Goal: Task Accomplishment & Management: Use online tool/utility

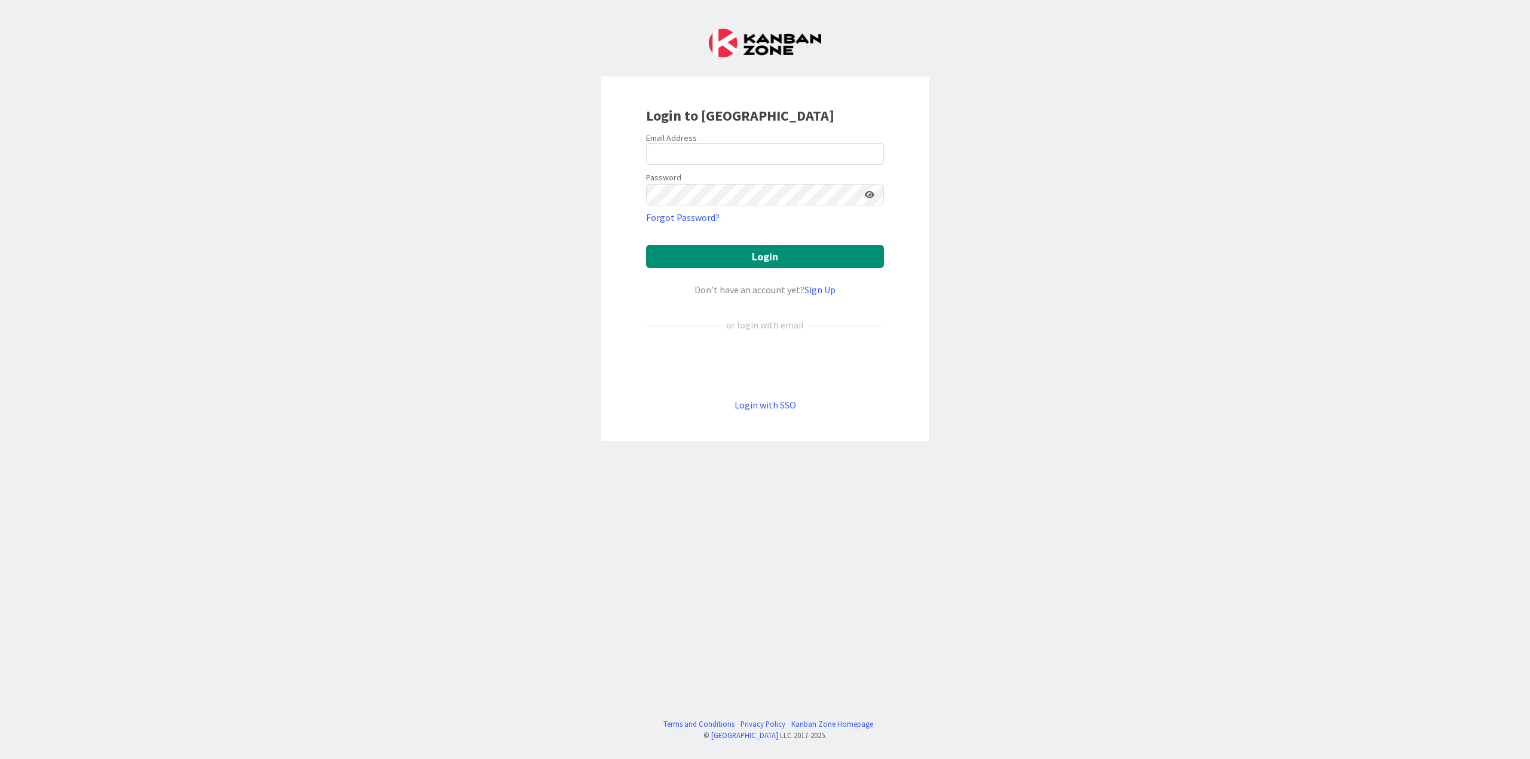
click at [756, 142] on div "Email Address" at bounding box center [765, 138] width 238 height 11
click at [755, 153] on input "email" at bounding box center [765, 154] width 238 height 22
type input "[PERSON_NAME][EMAIL_ADDRESS][PERSON_NAME][DOMAIN_NAME]"
click at [646, 245] on button "Login" at bounding box center [765, 256] width 238 height 23
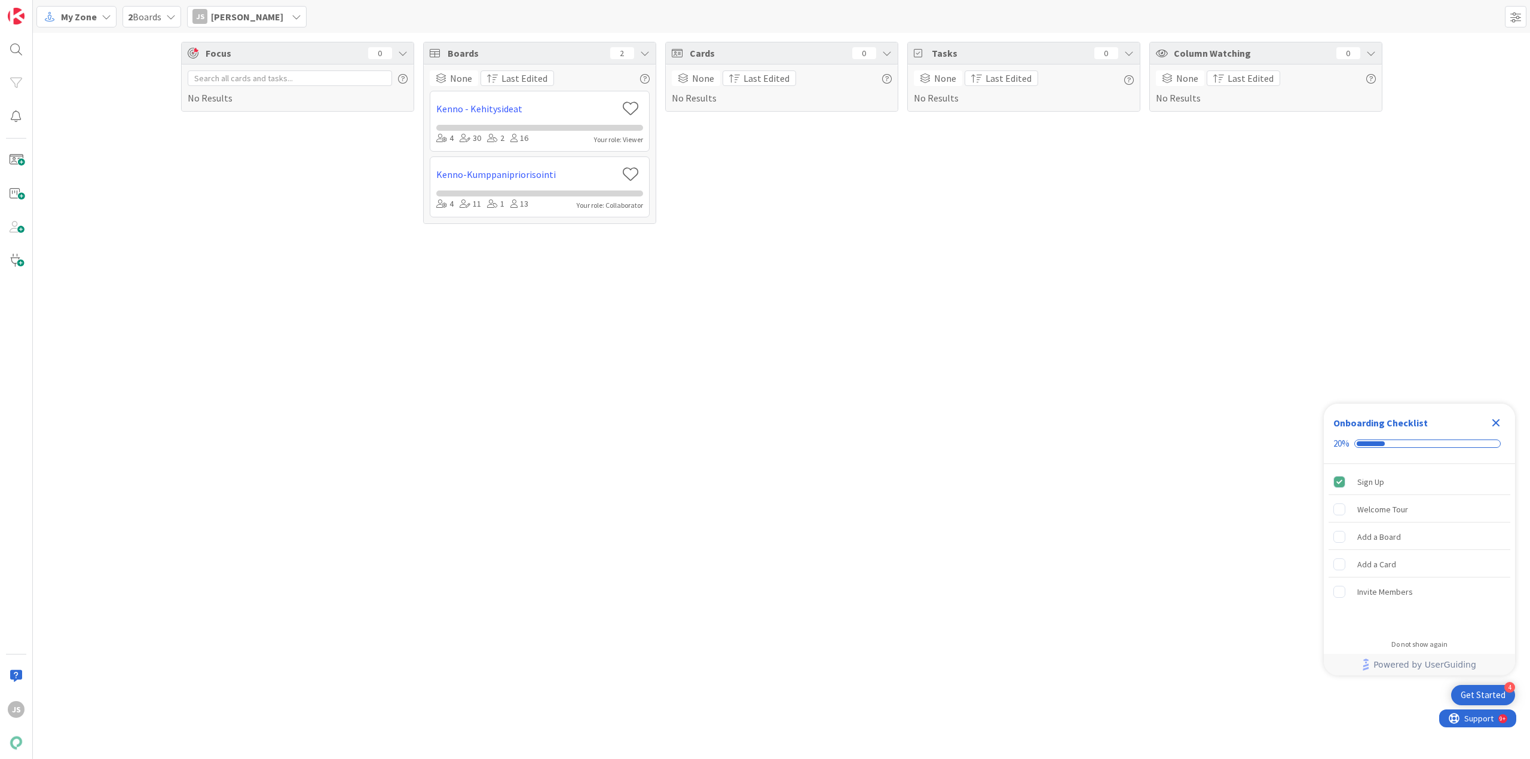
click at [84, 19] on span "My Zone" at bounding box center [79, 17] width 36 height 14
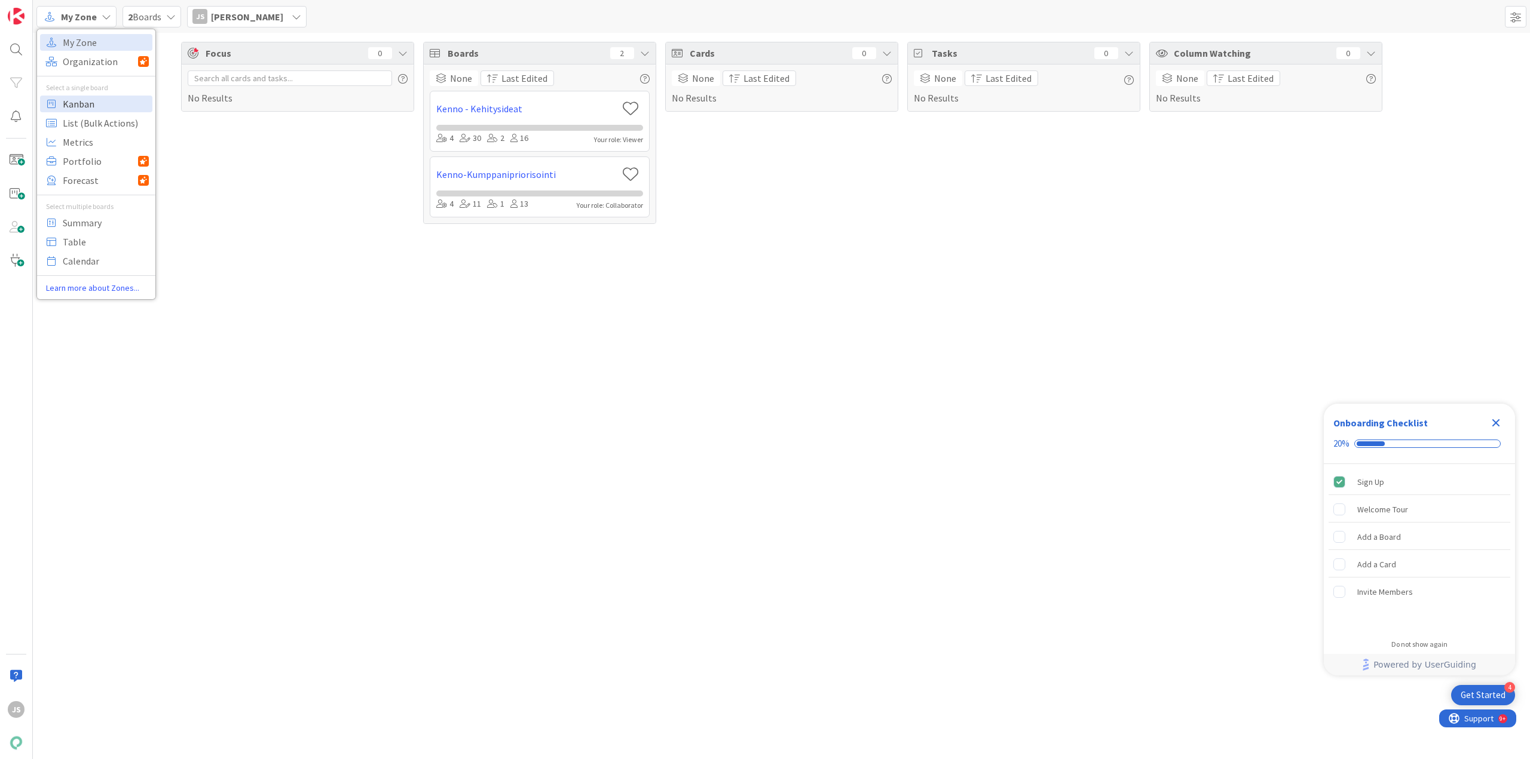
click at [83, 107] on span "Kanban" at bounding box center [106, 104] width 86 height 18
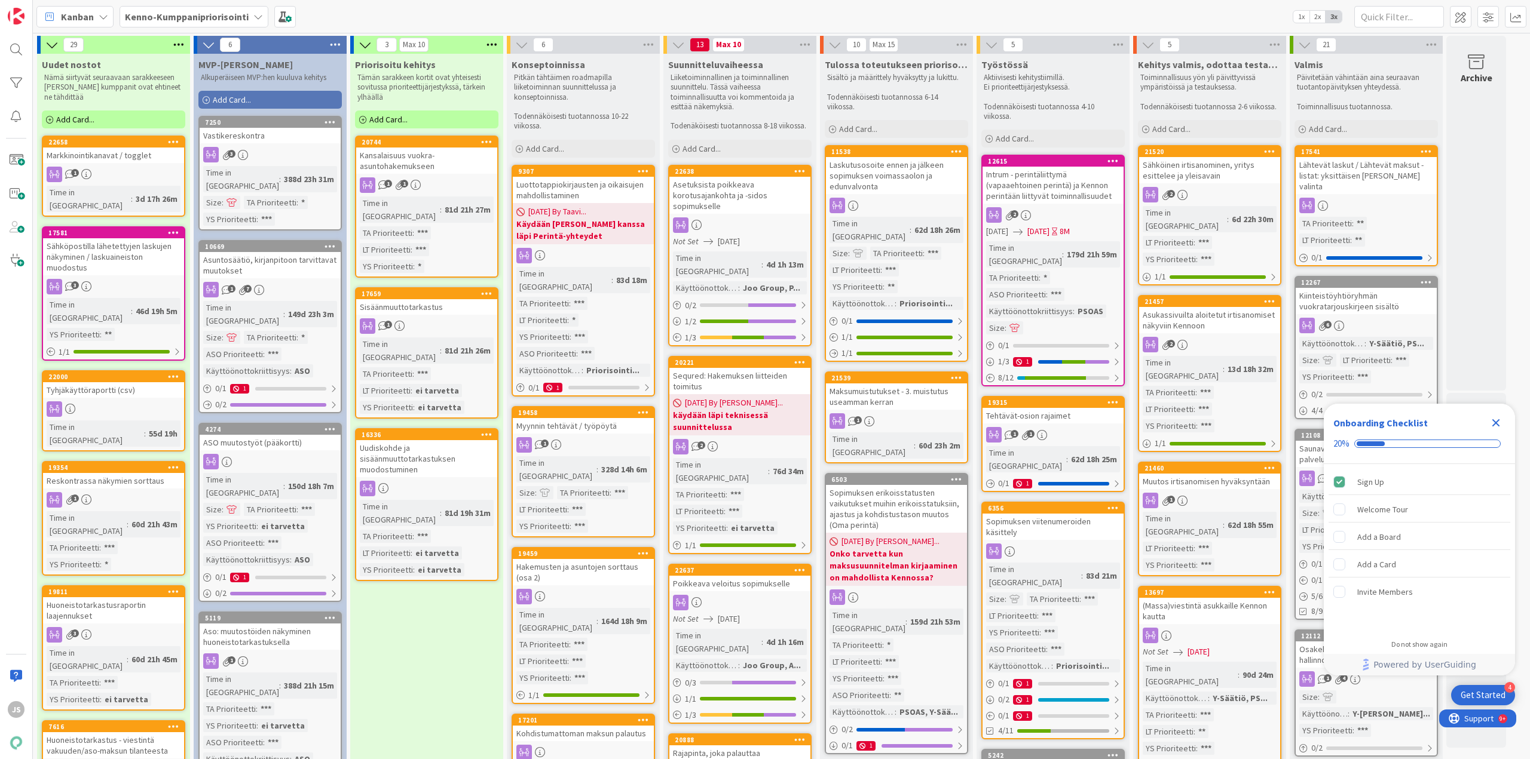
click at [1494, 421] on icon "Close Checklist" at bounding box center [1496, 423] width 8 height 8
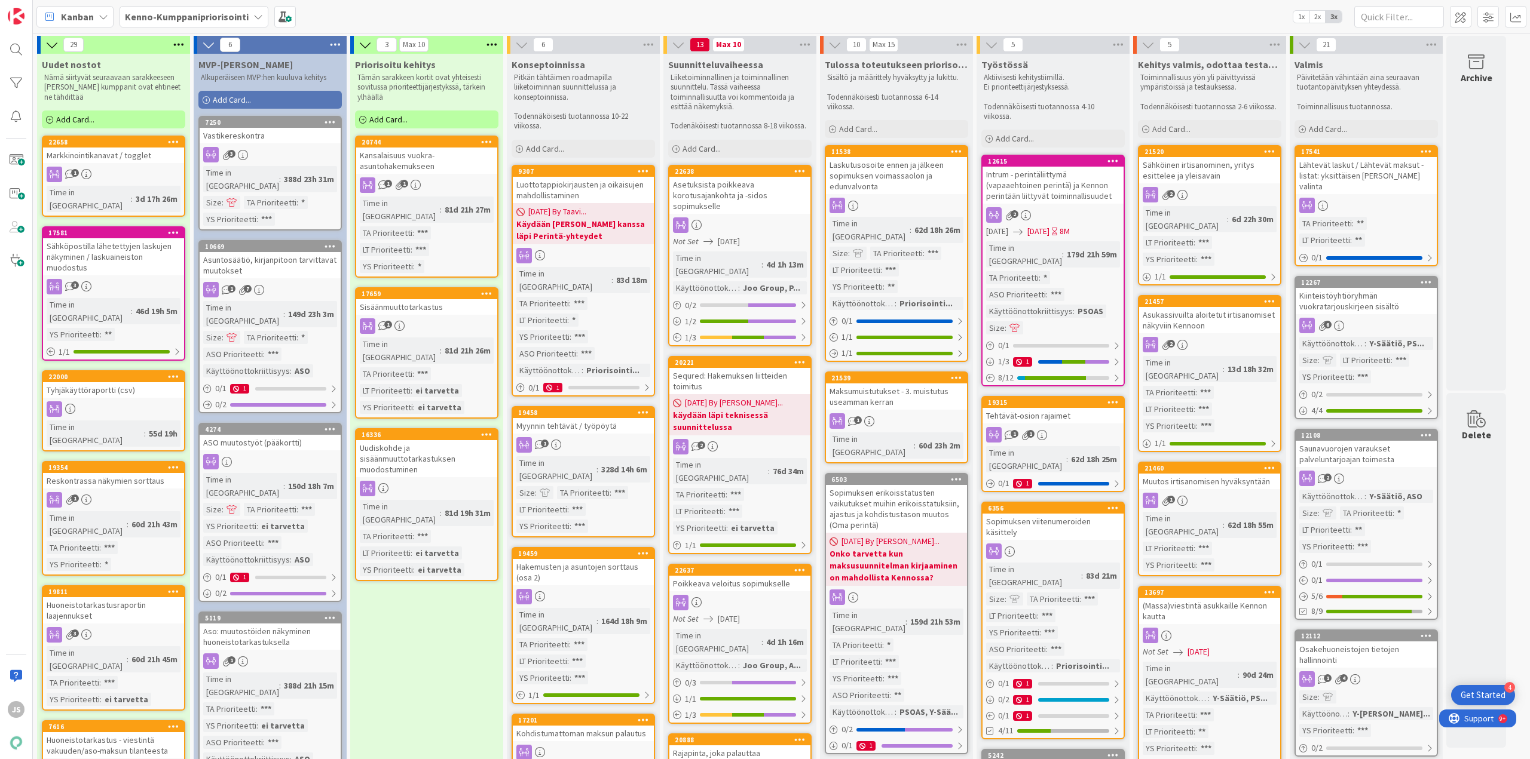
click at [220, 13] on b "Kenno-Kumppanipriorisointi" at bounding box center [187, 17] width 124 height 12
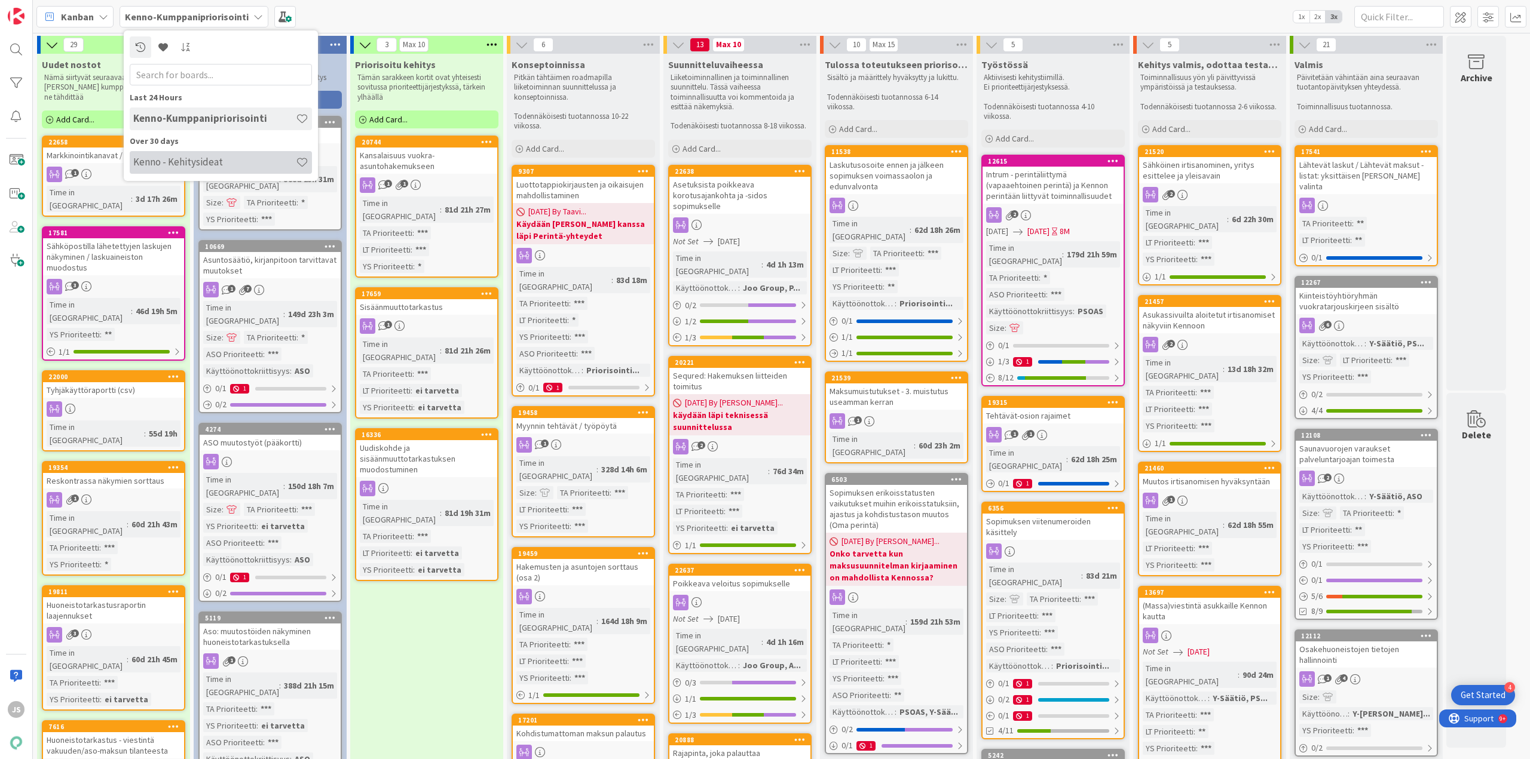
click at [169, 159] on h4 "Kenno - Kehitysideat" at bounding box center [214, 162] width 163 height 12
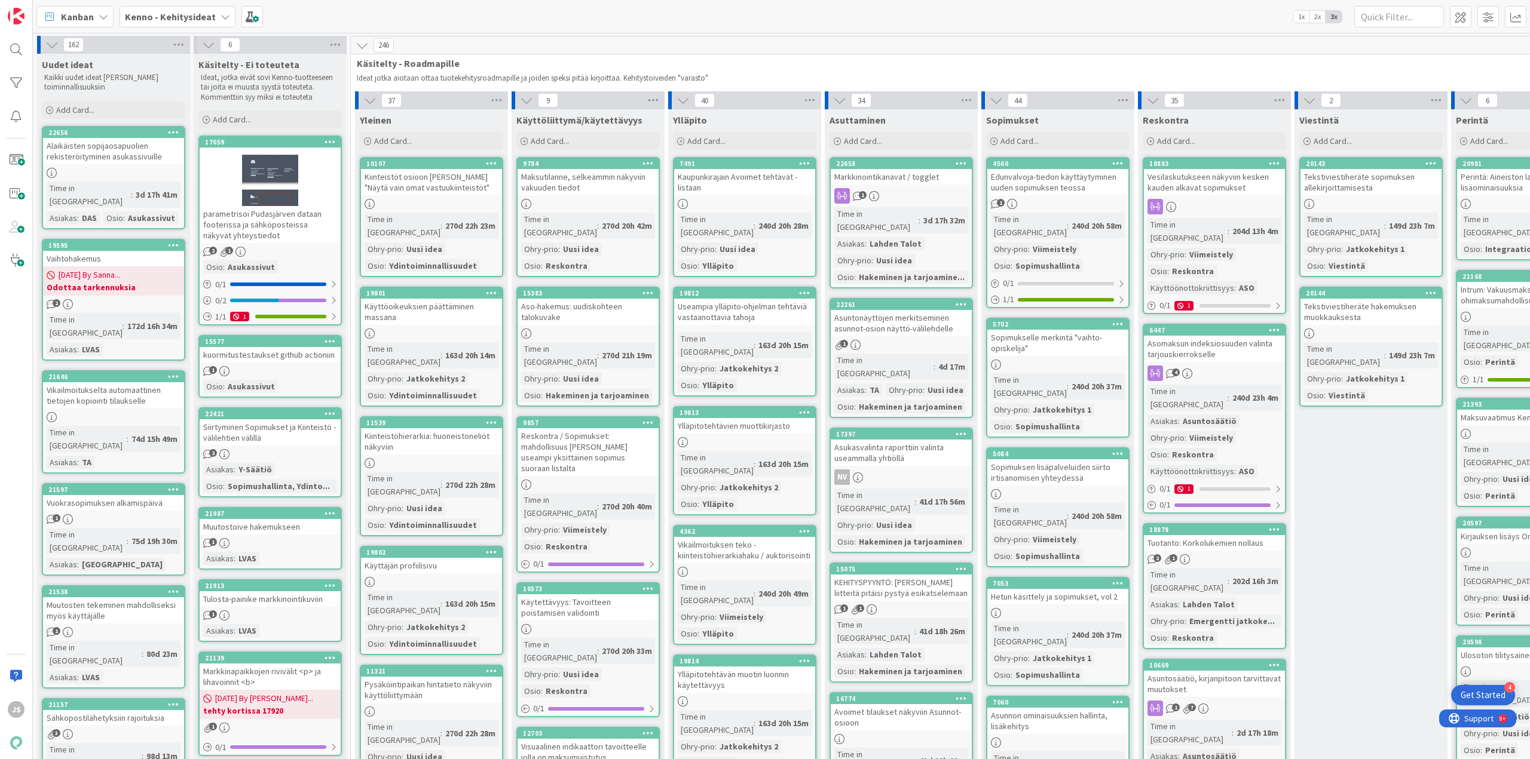
click at [186, 12] on b "Kenno - Kehitysideat" at bounding box center [170, 17] width 91 height 12
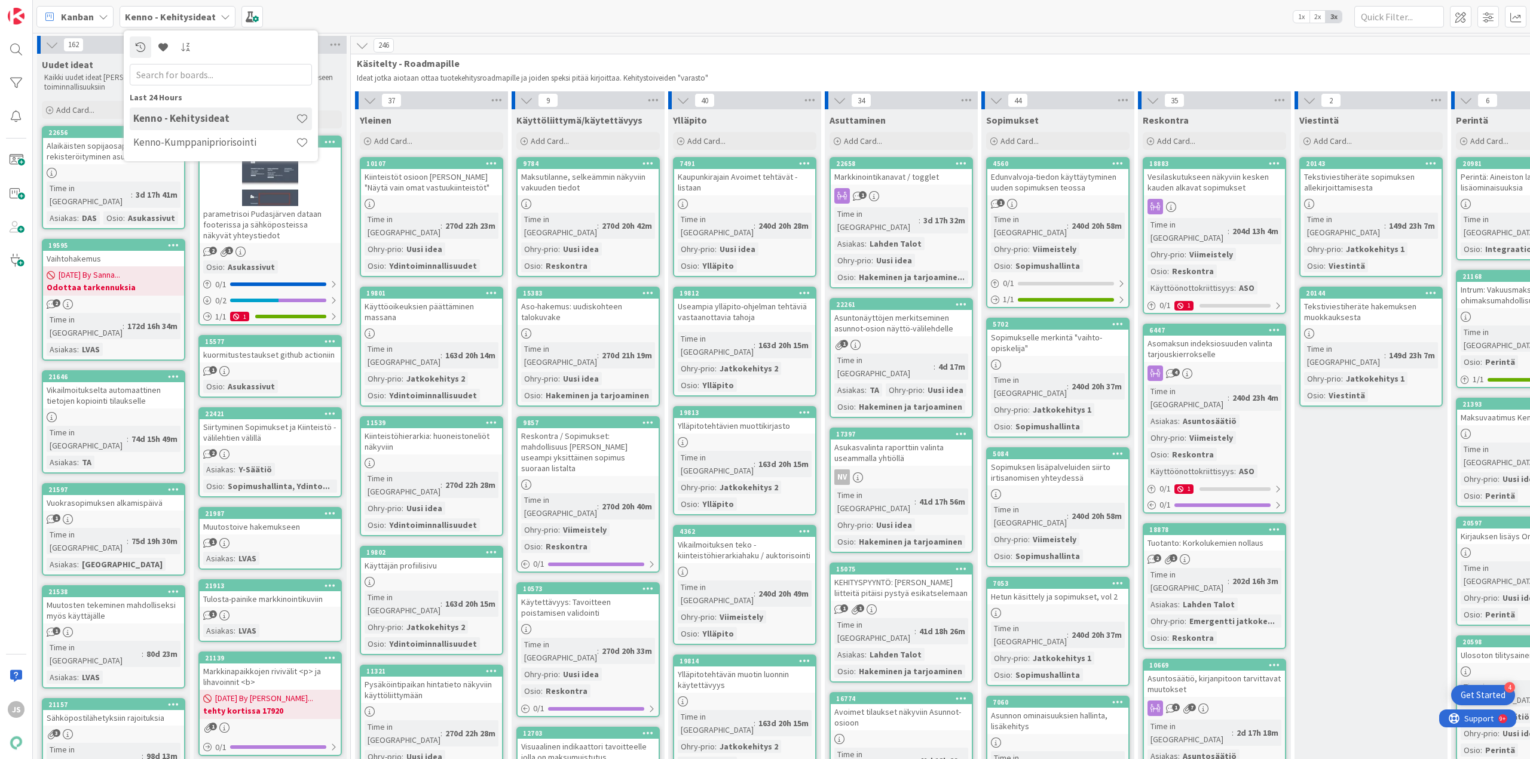
click at [417, 16] on div "Kanban Kenno - Kehitysideat Last 24 Hours Kenno - Kehitysideat Kenno-Kumppanipr…" at bounding box center [781, 16] width 1497 height 33
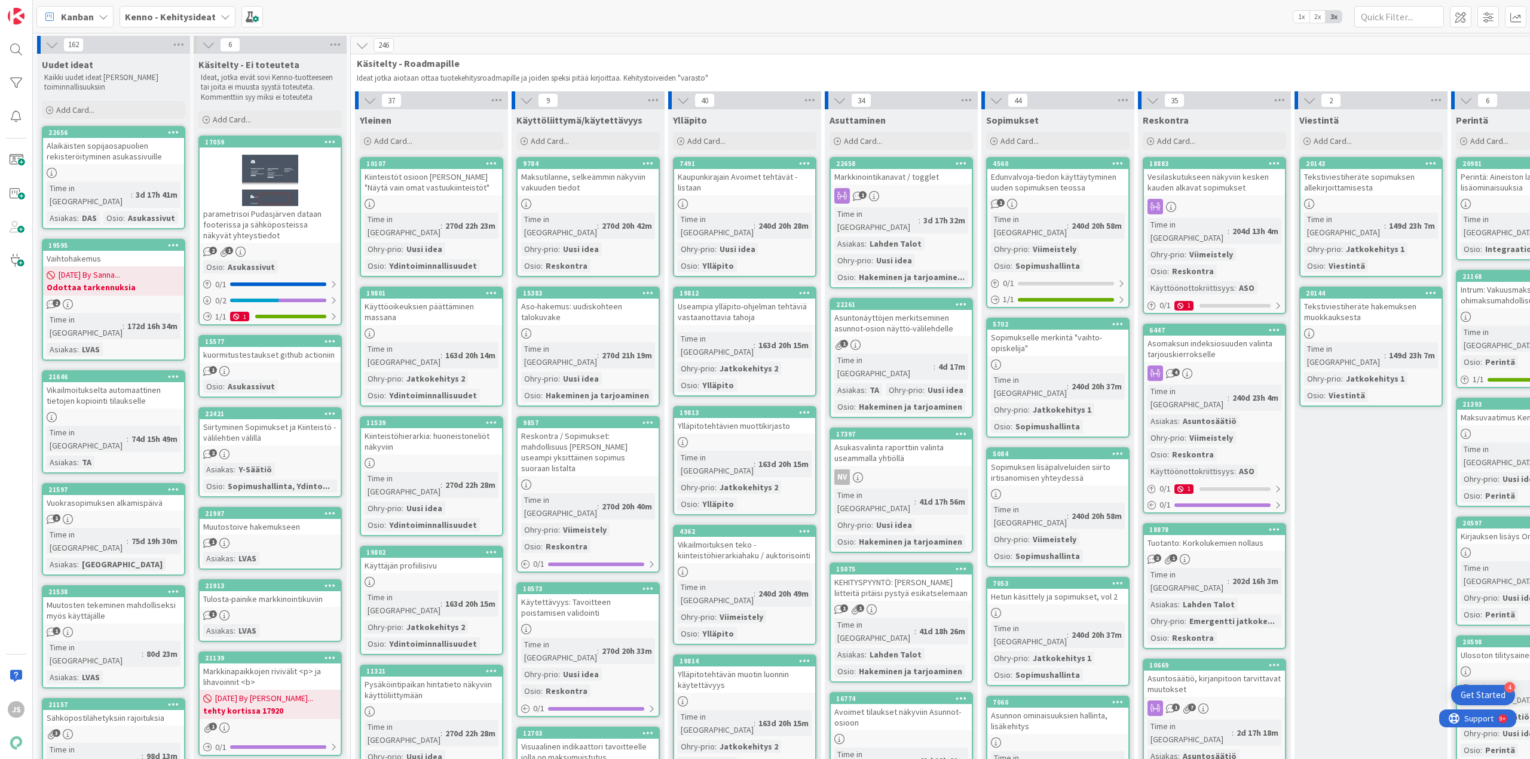
click at [220, 14] on icon at bounding box center [225, 17] width 10 height 10
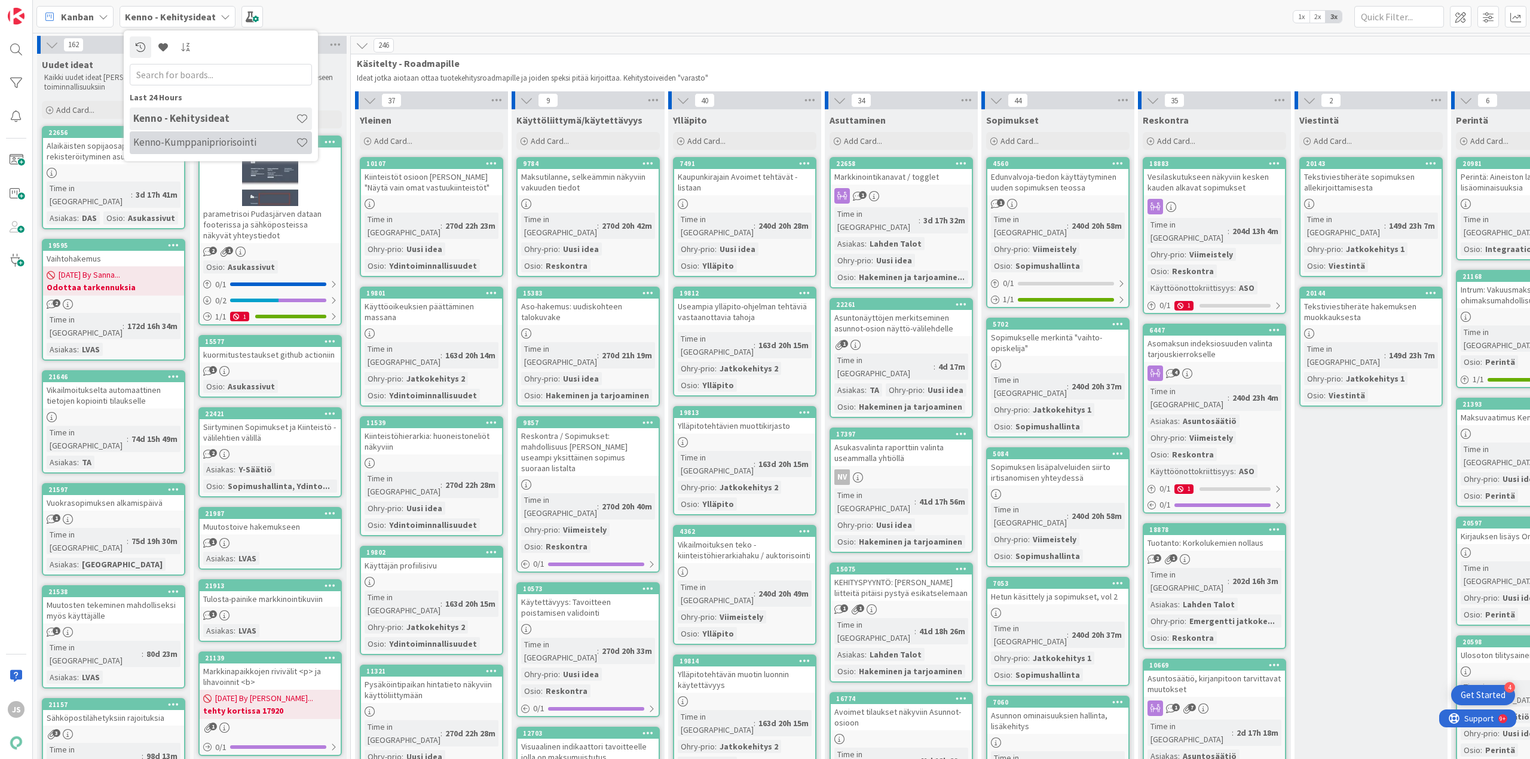
click at [181, 139] on h4 "Kenno-Kumppanipriorisointi" at bounding box center [214, 142] width 163 height 12
